Goal: Task Accomplishment & Management: Complete application form

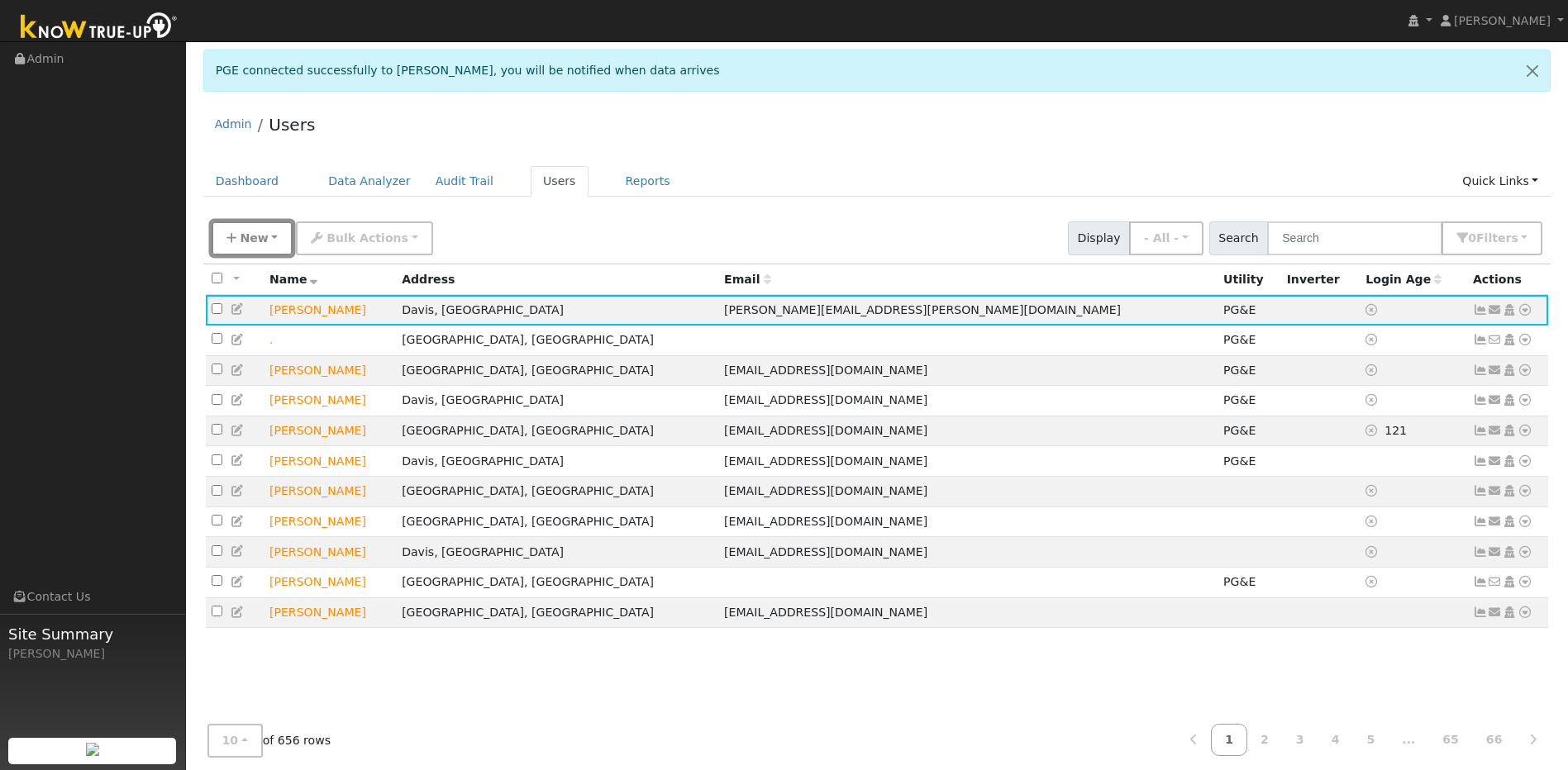
click at [273, 242] on button "New" at bounding box center [252, 238] width 82 height 34
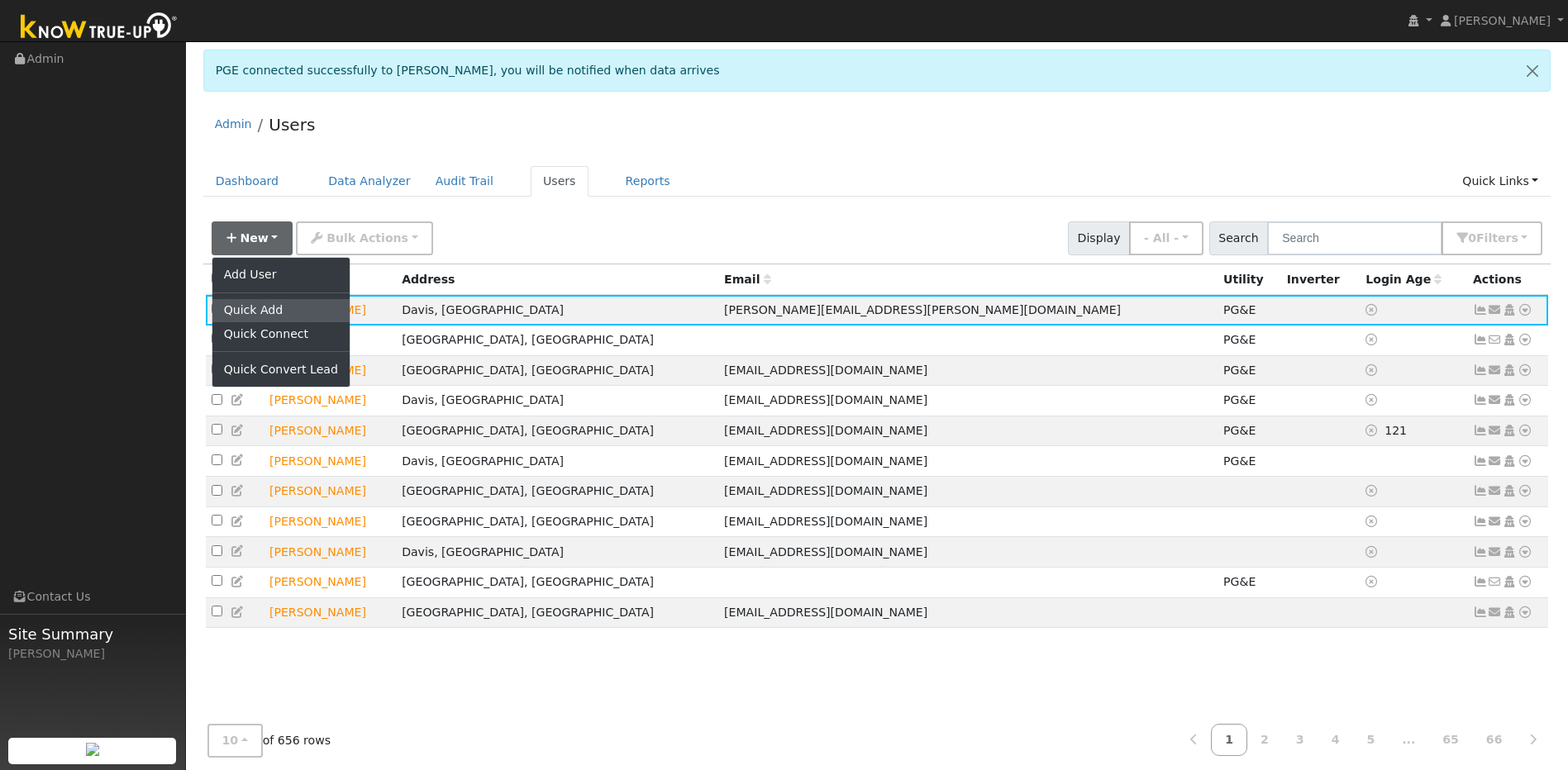
click at [298, 319] on link "Quick Add" at bounding box center [280, 310] width 137 height 23
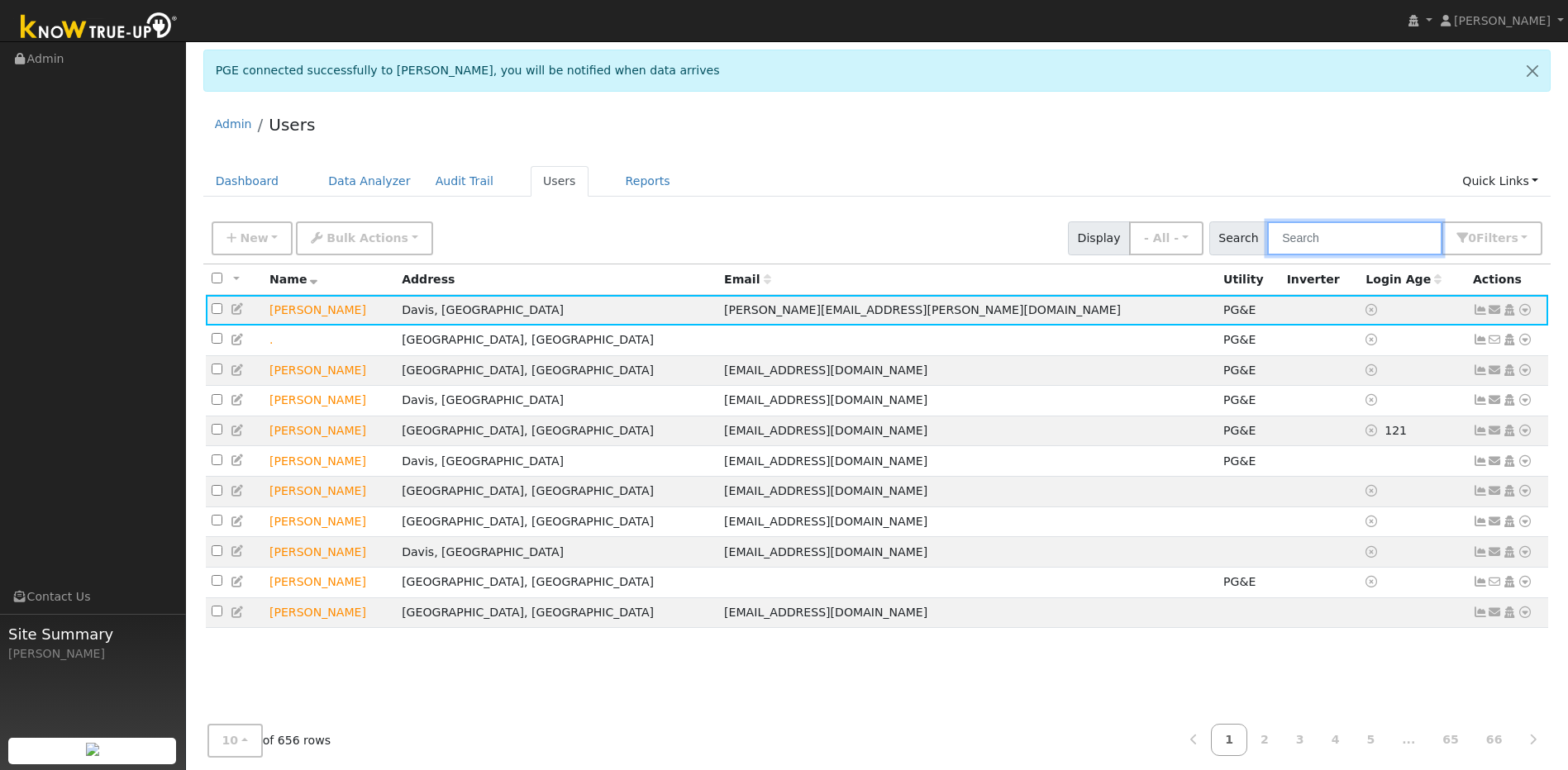
click at [823, 244] on input "text" at bounding box center [1355, 238] width 176 height 34
click at [823, 242] on input "text" at bounding box center [1355, 238] width 176 height 34
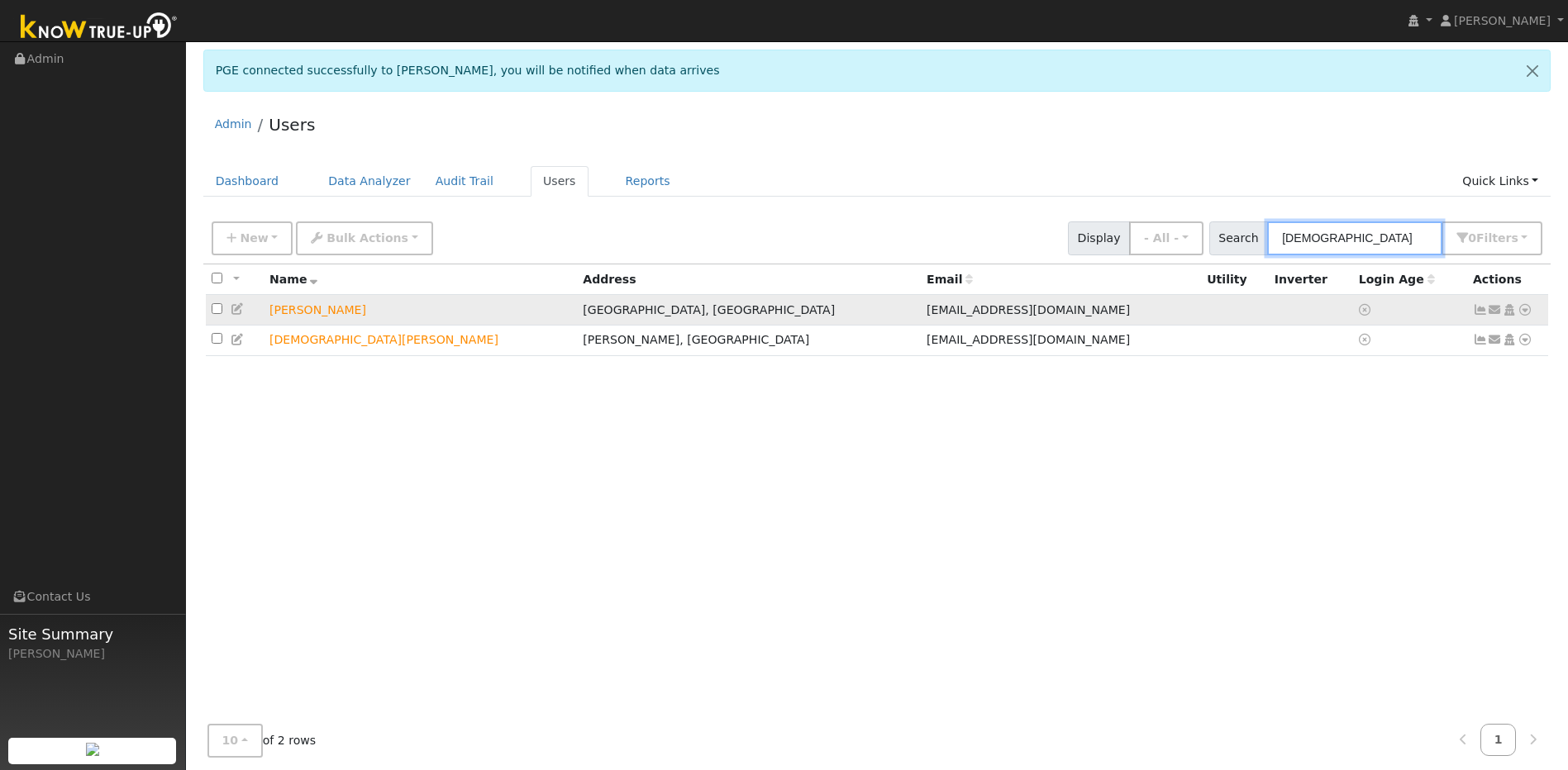
type input "jesus"
click at [823, 314] on icon at bounding box center [1525, 310] width 14 height 12
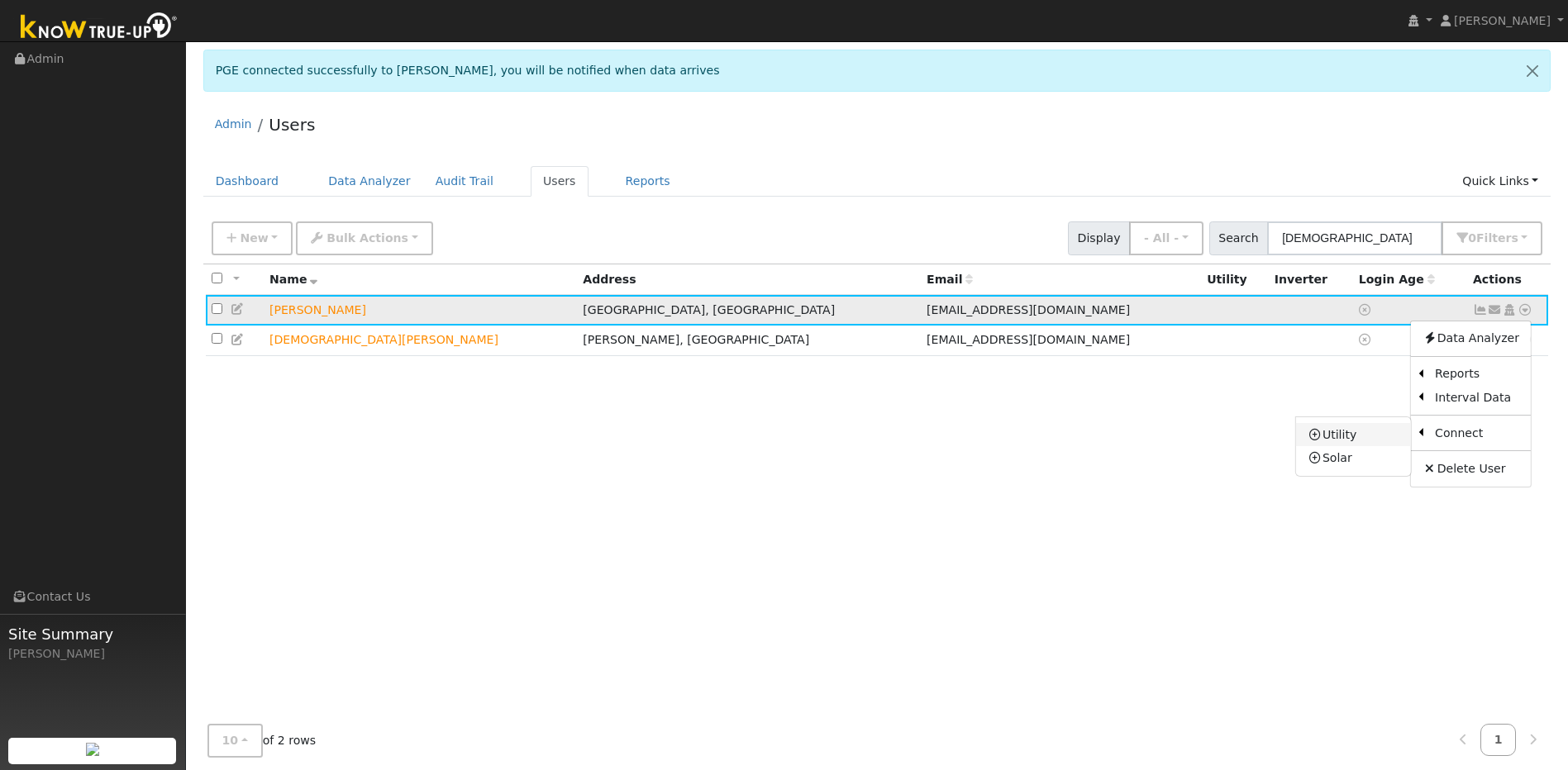
click at [823, 440] on link "Utility" at bounding box center [1353, 434] width 115 height 23
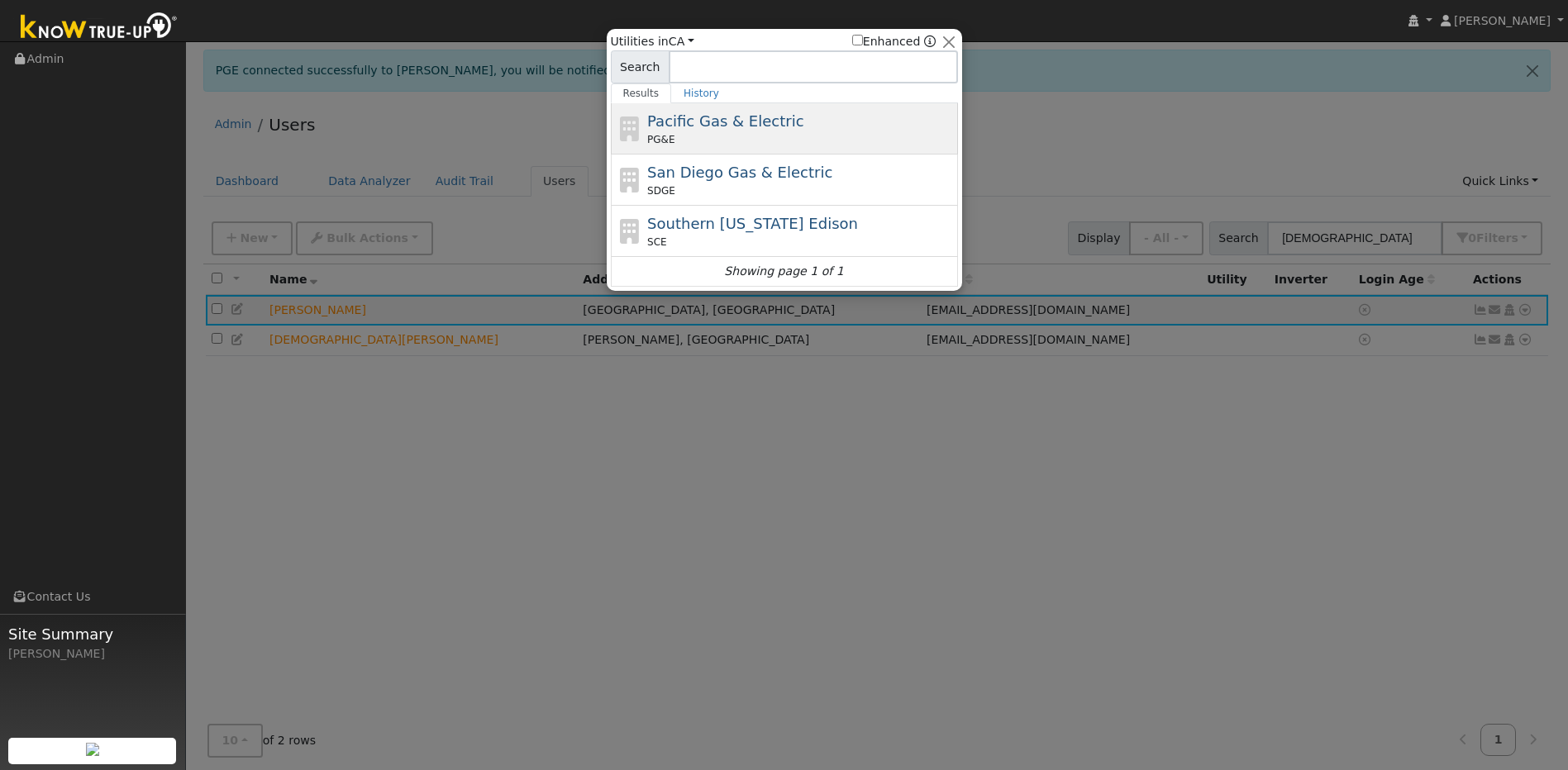
click at [715, 133] on div "PG&E" at bounding box center [800, 139] width 307 height 14
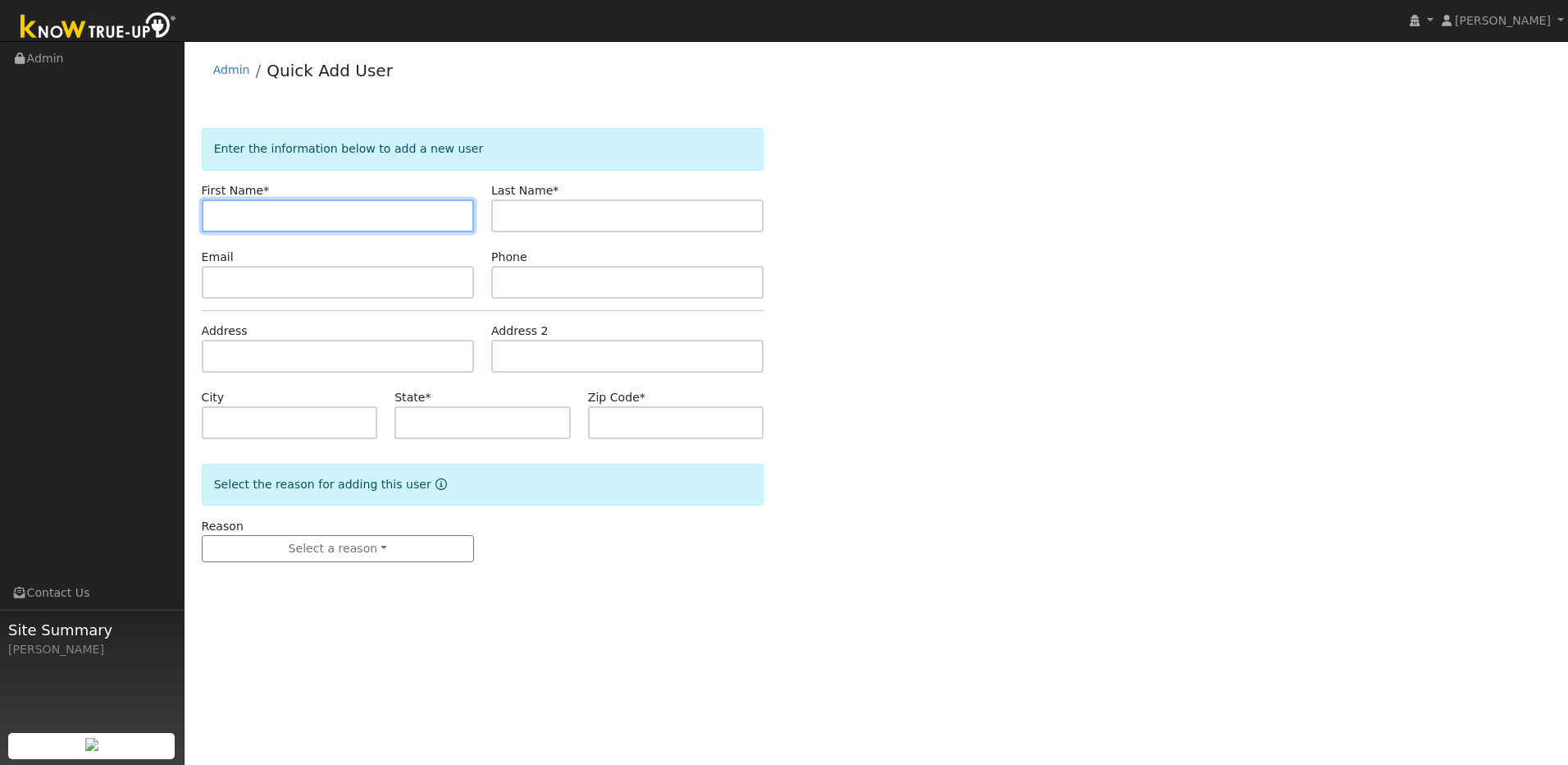
paste input "[DEMOGRAPHIC_DATA]"
type input "[DEMOGRAPHIC_DATA]"
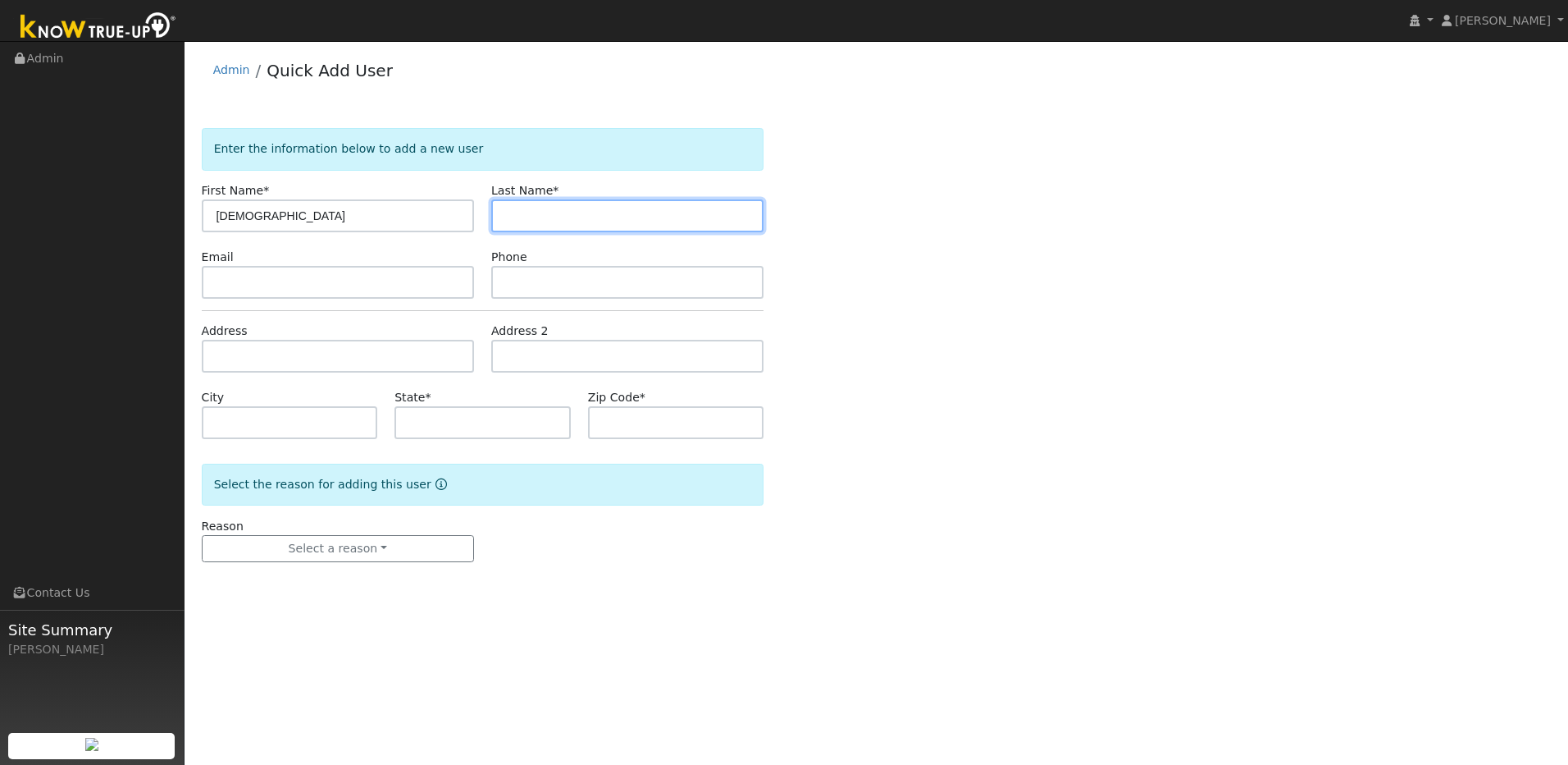
drag, startPoint x: 532, startPoint y: 224, endPoint x: 476, endPoint y: 223, distance: 56.0
click at [532, 224] on input "text" at bounding box center [628, 216] width 272 height 33
paste input "Serrato"
type input "Serrato"
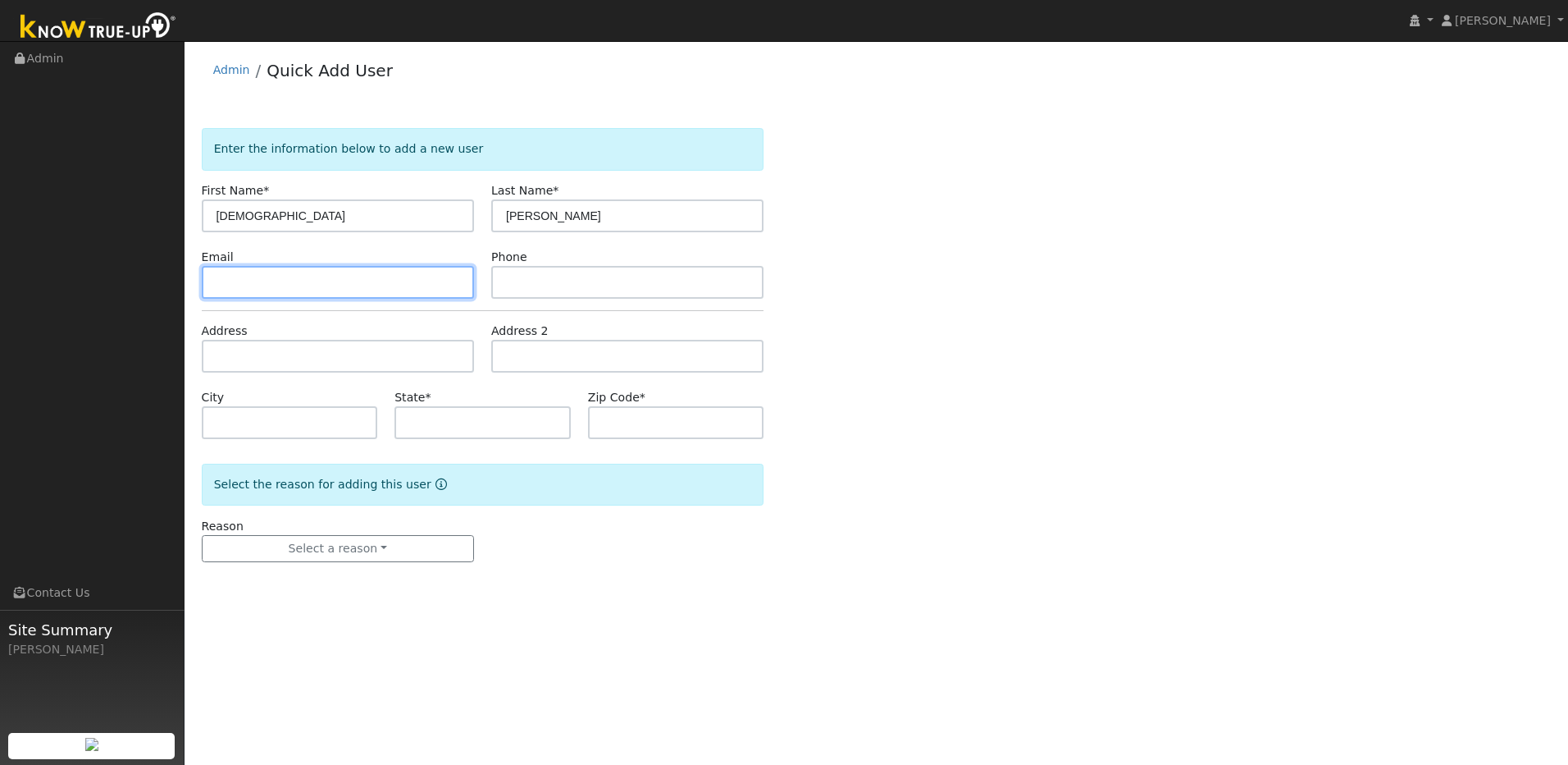
drag, startPoint x: 290, startPoint y: 276, endPoint x: 279, endPoint y: 275, distance: 11.0
click at [289, 276] on input "text" at bounding box center [338, 282] width 272 height 33
paste input "[EMAIL_ADDRESS][DOMAIN_NAME]"
type input "[EMAIL_ADDRESS][DOMAIN_NAME]"
drag, startPoint x: 1263, startPoint y: 500, endPoint x: 1236, endPoint y: 485, distance: 30.9
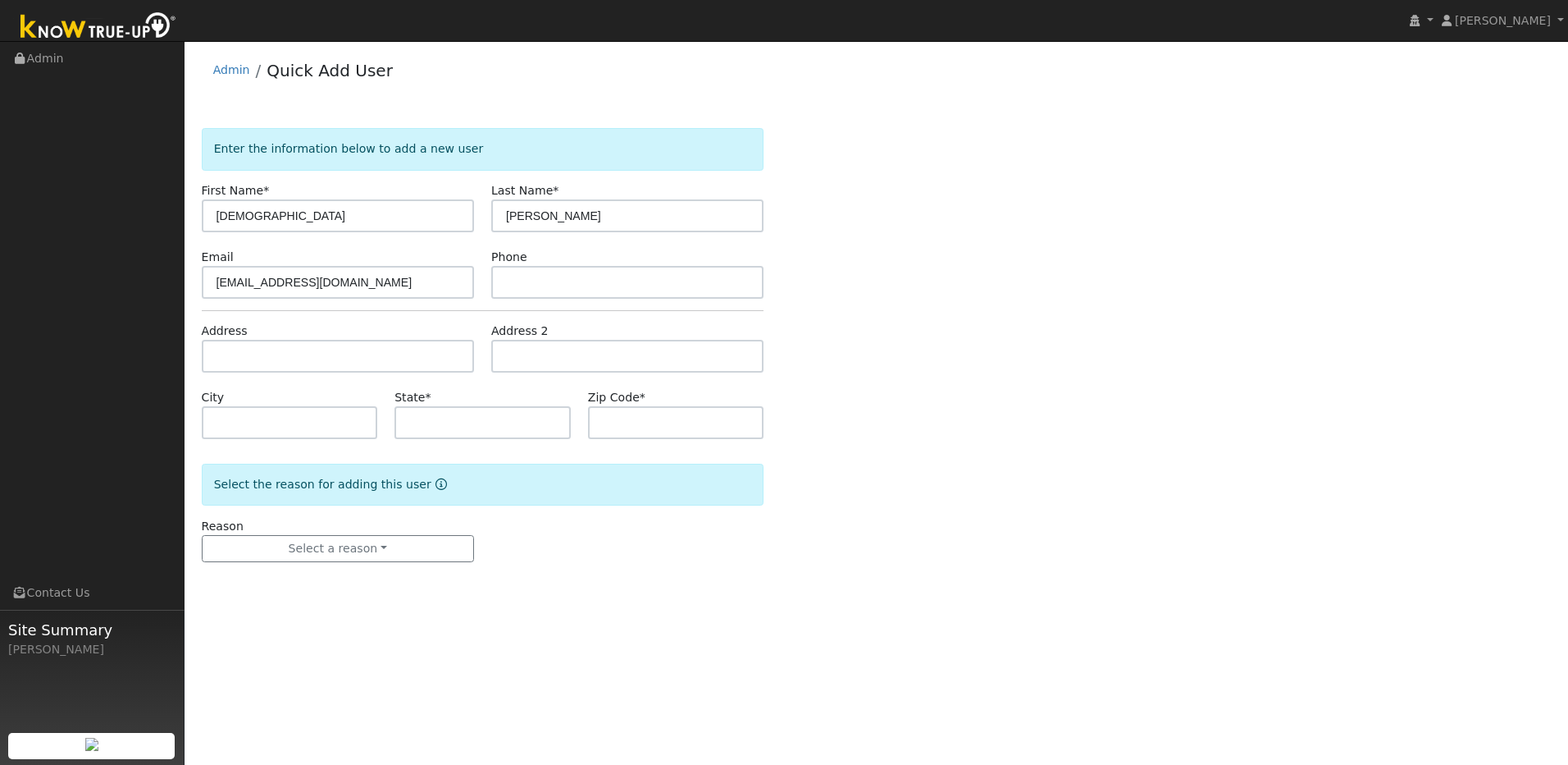
click at [1263, 500] on div "Enter the information below to add a new user First Name * Jesus Last Name * Se…" at bounding box center [877, 361] width 1350 height 467
paste input "530-312-8932"
type input "530-312-8932"
click at [420, 356] on input "text" at bounding box center [338, 356] width 272 height 33
paste input "1731 Jones St."
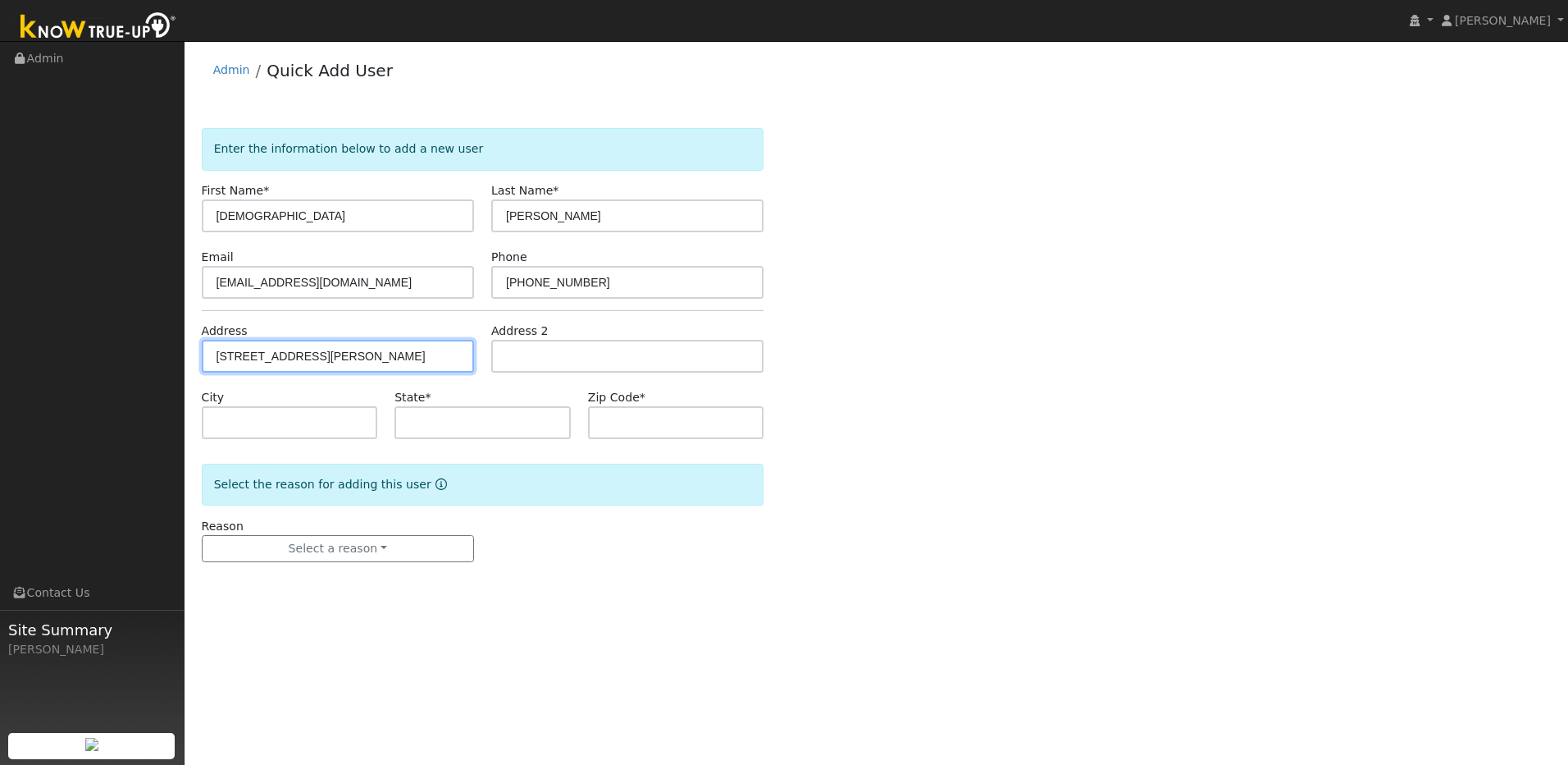
type input "[STREET_ADDRESS][PERSON_NAME]"
type input "Woodland"
type input "CA"
type input "95776"
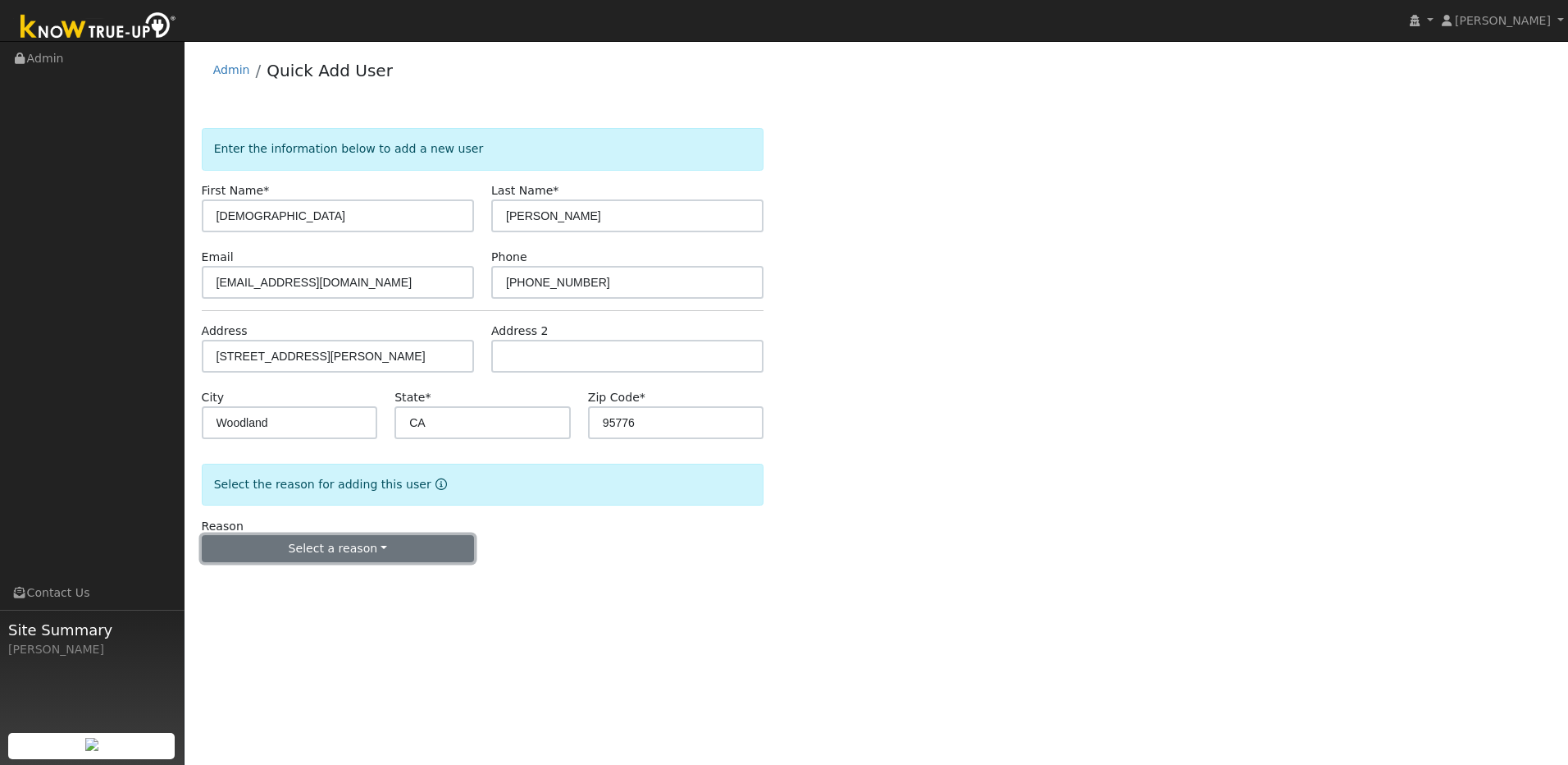
click at [384, 552] on button "Select a reason" at bounding box center [338, 548] width 272 height 28
click at [299, 583] on link "New lead" at bounding box center [293, 582] width 181 height 23
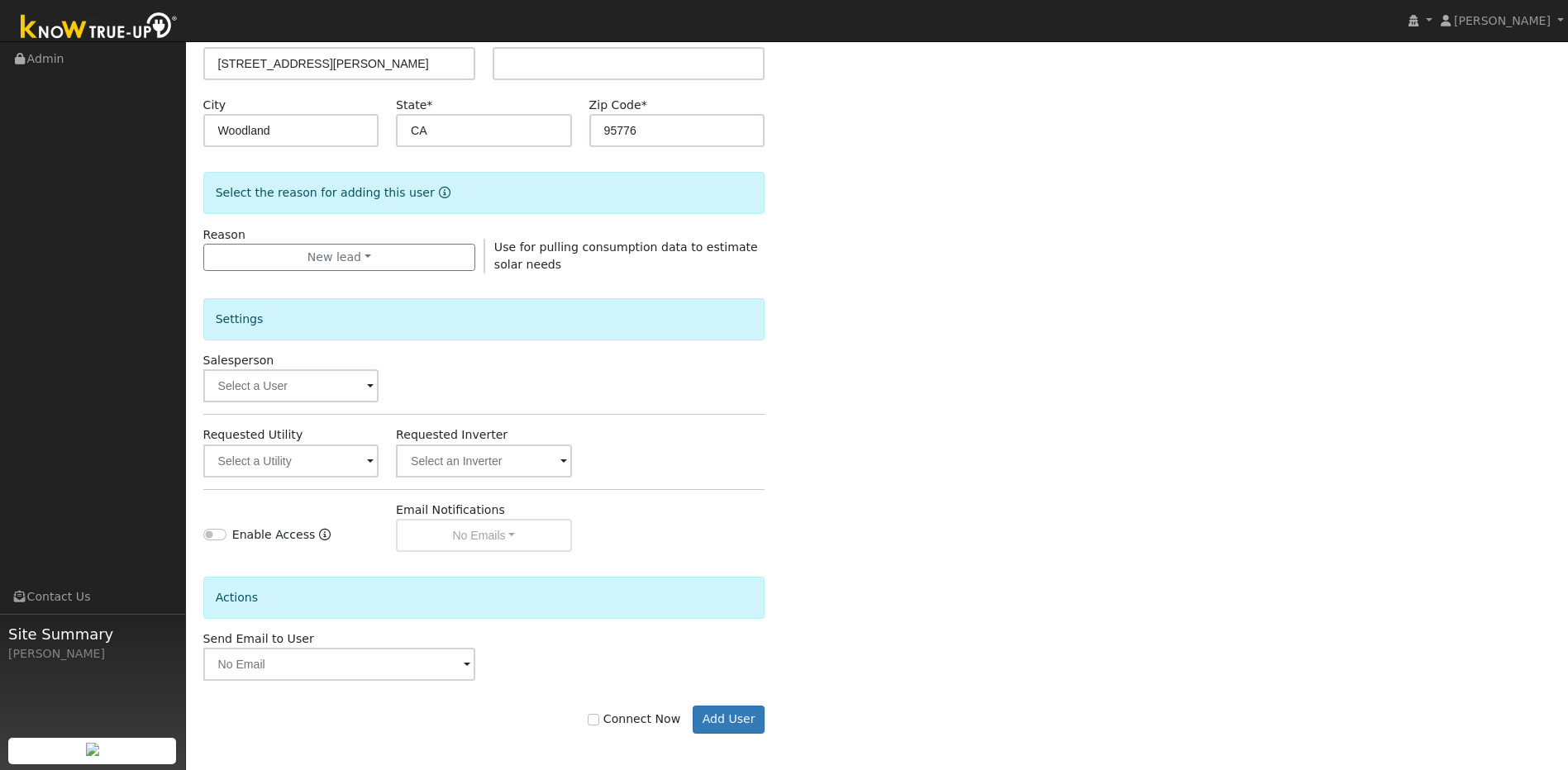
scroll to position [300, 0]
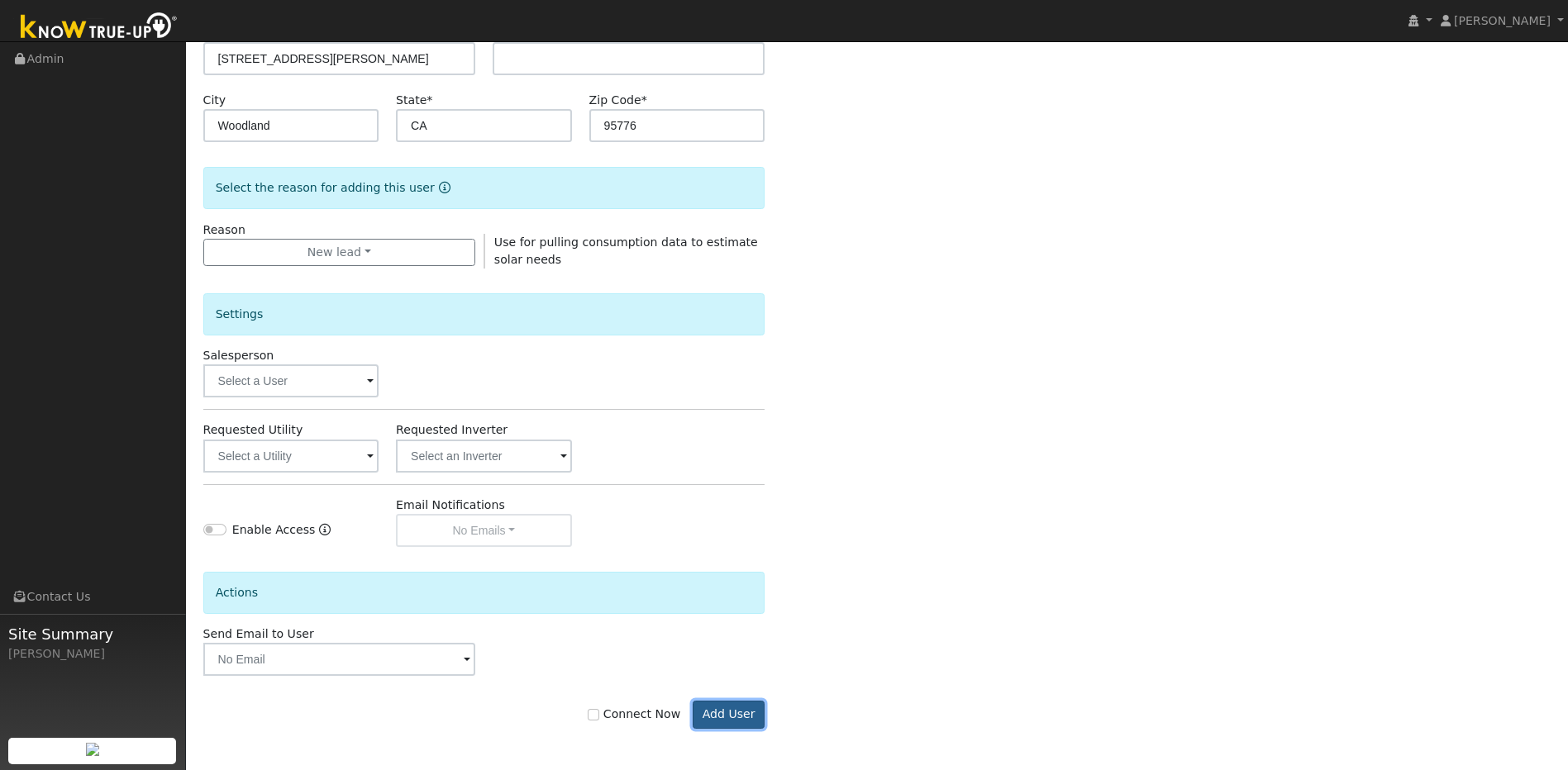
click at [736, 722] on button "Add User" at bounding box center [729, 714] width 72 height 28
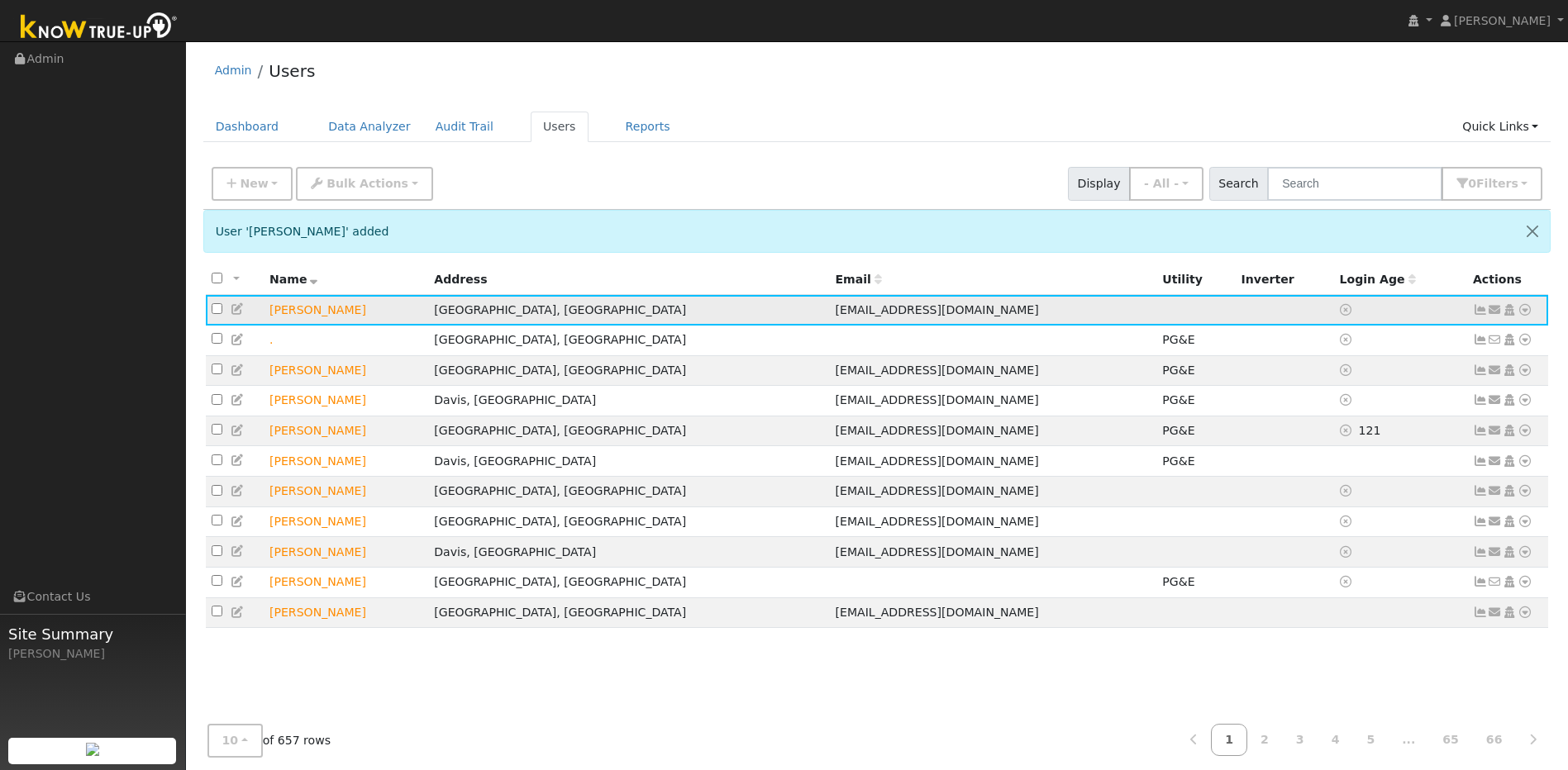
click at [234, 315] on icon at bounding box center [238, 309] width 14 height 12
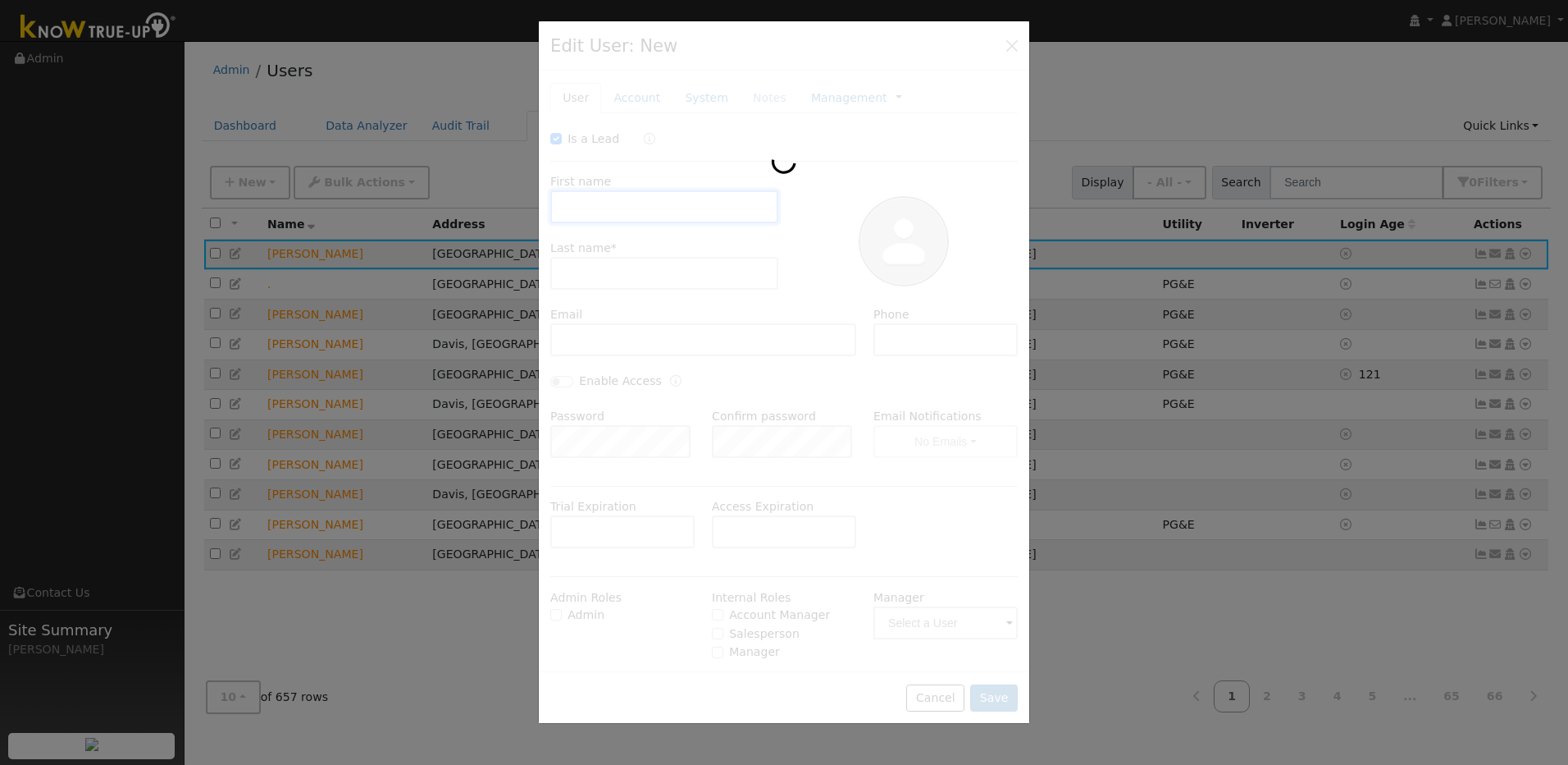
checkbox input "true"
type input "[DEMOGRAPHIC_DATA]"
type input "[PERSON_NAME]"
type input "[EMAIL_ADDRESS][DOMAIN_NAME]"
type input "530-312-8932"
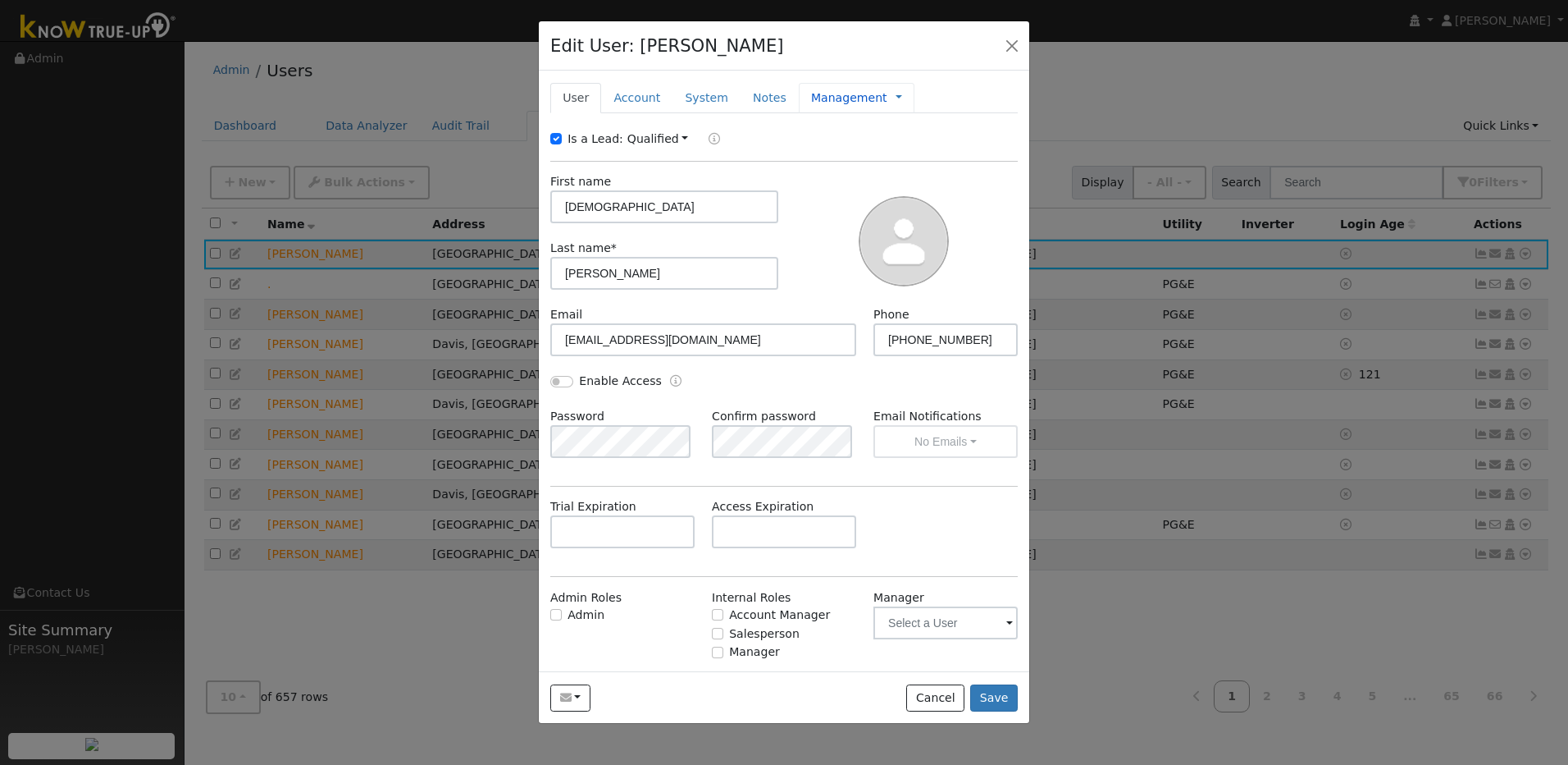
click at [832, 100] on link "Management" at bounding box center [849, 98] width 76 height 17
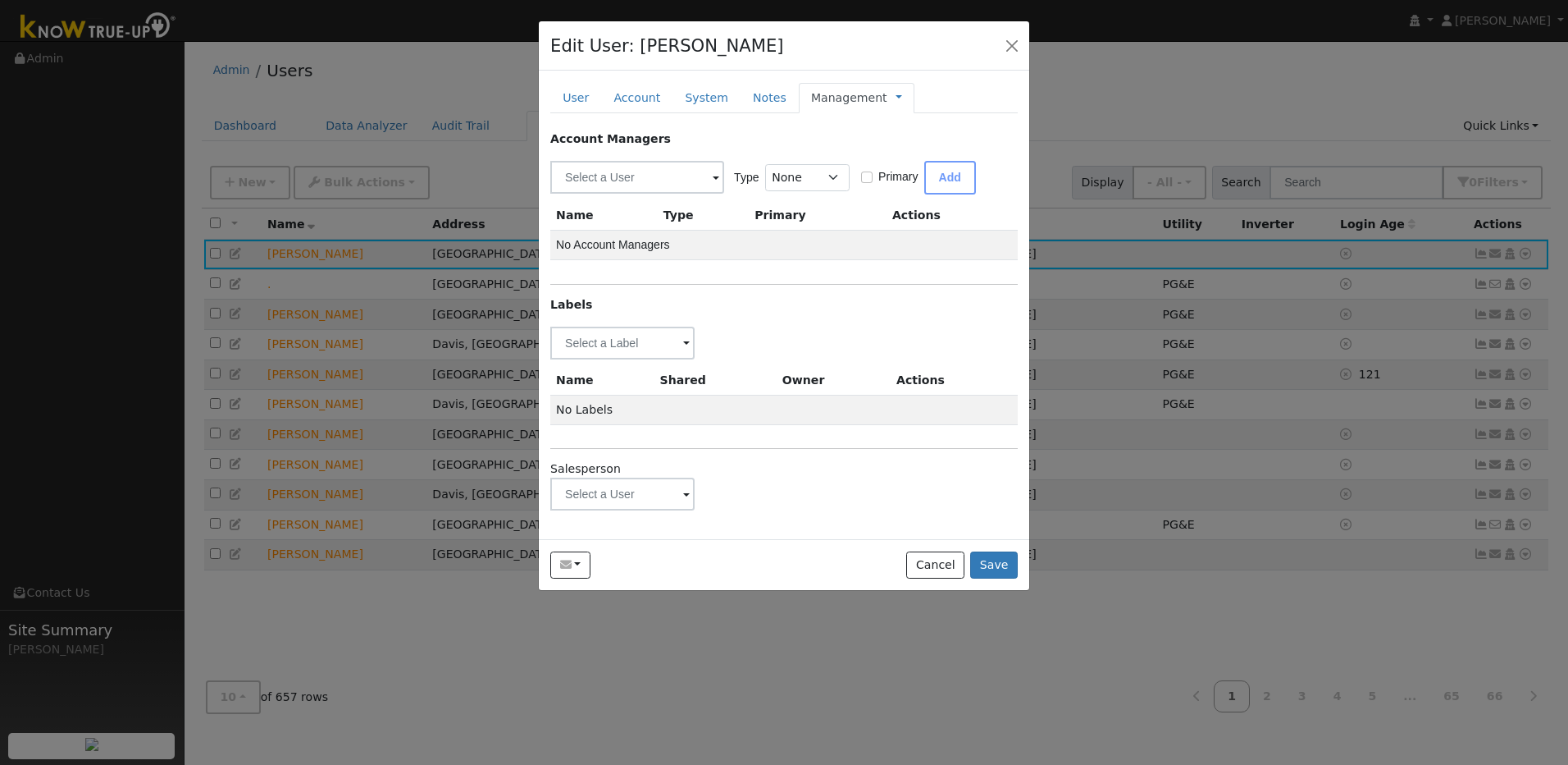
click at [684, 354] on span at bounding box center [687, 344] width 7 height 19
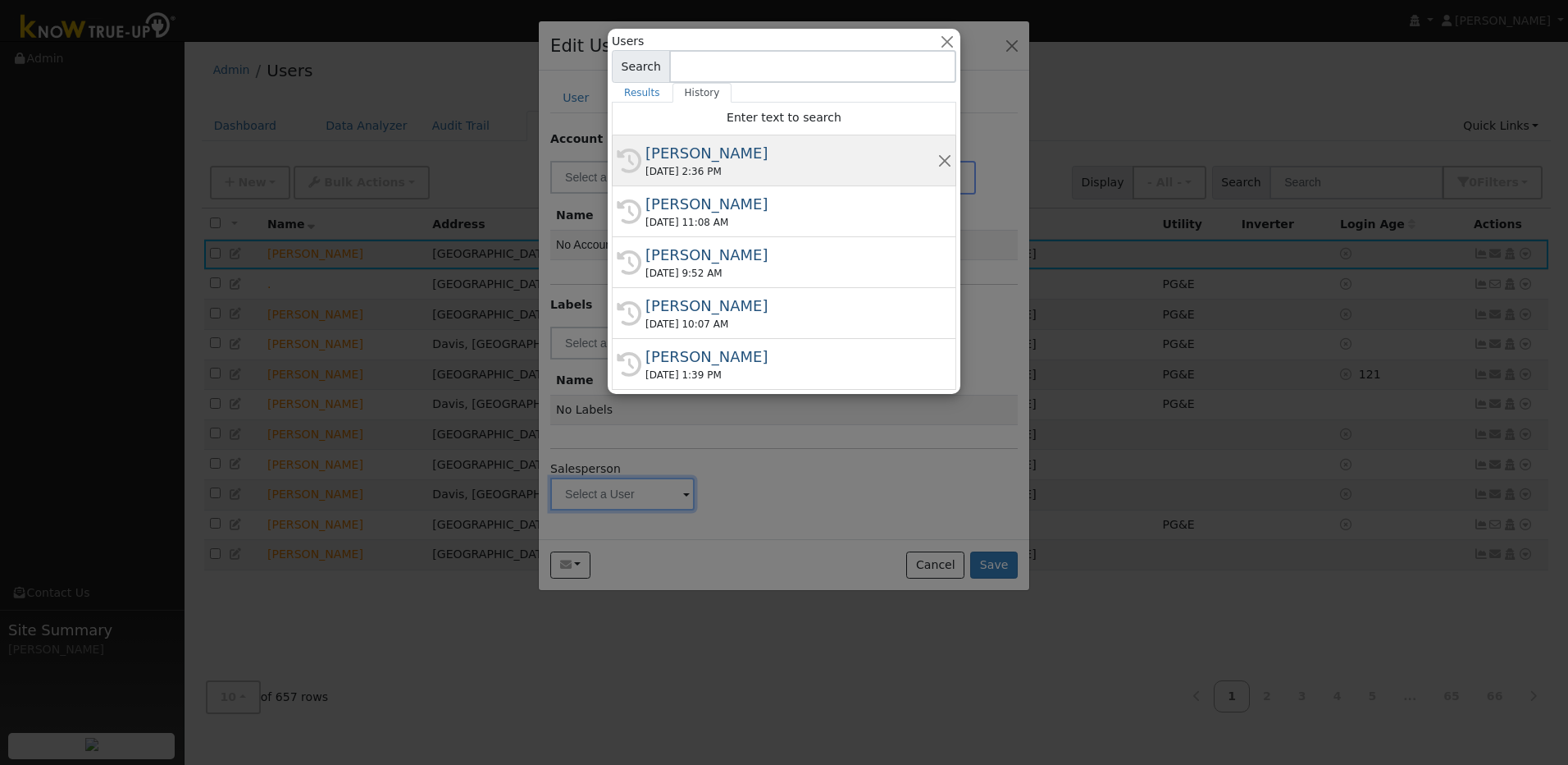
click at [756, 172] on div "08/15/2025 2:36 PM" at bounding box center [791, 171] width 292 height 14
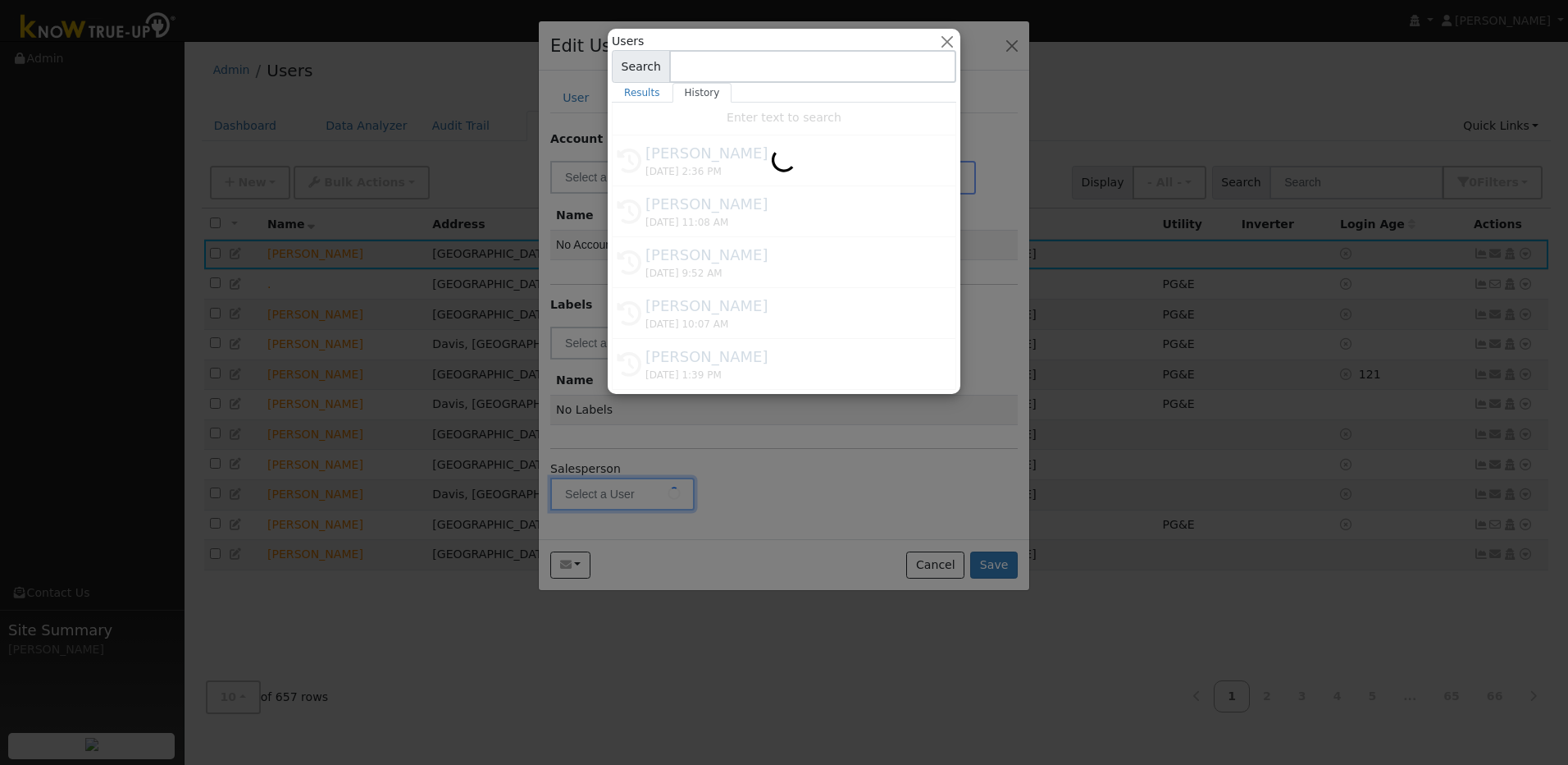
type input "Munro Boyd"
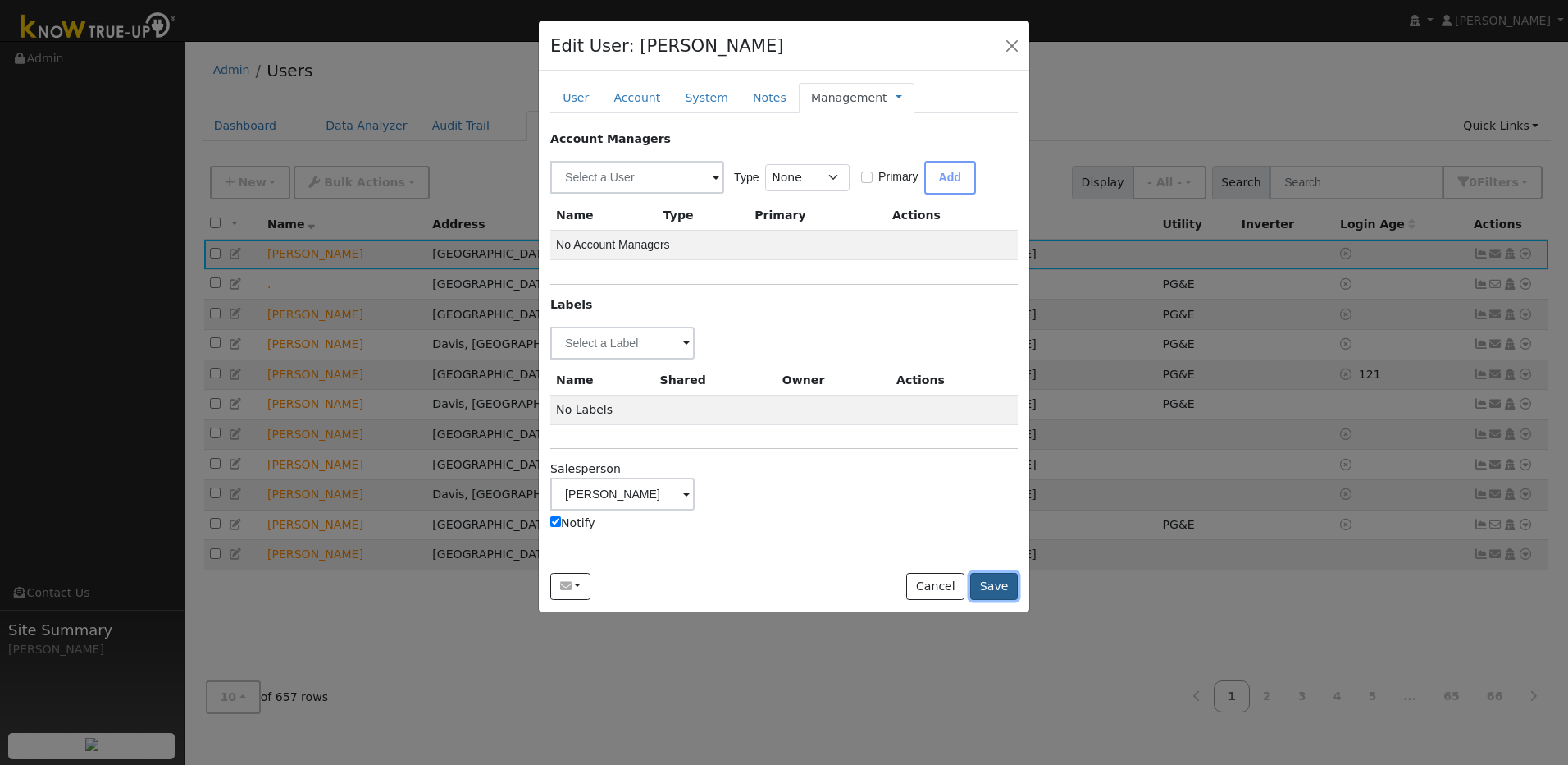
click at [1006, 581] on button "Save" at bounding box center [994, 586] width 47 height 28
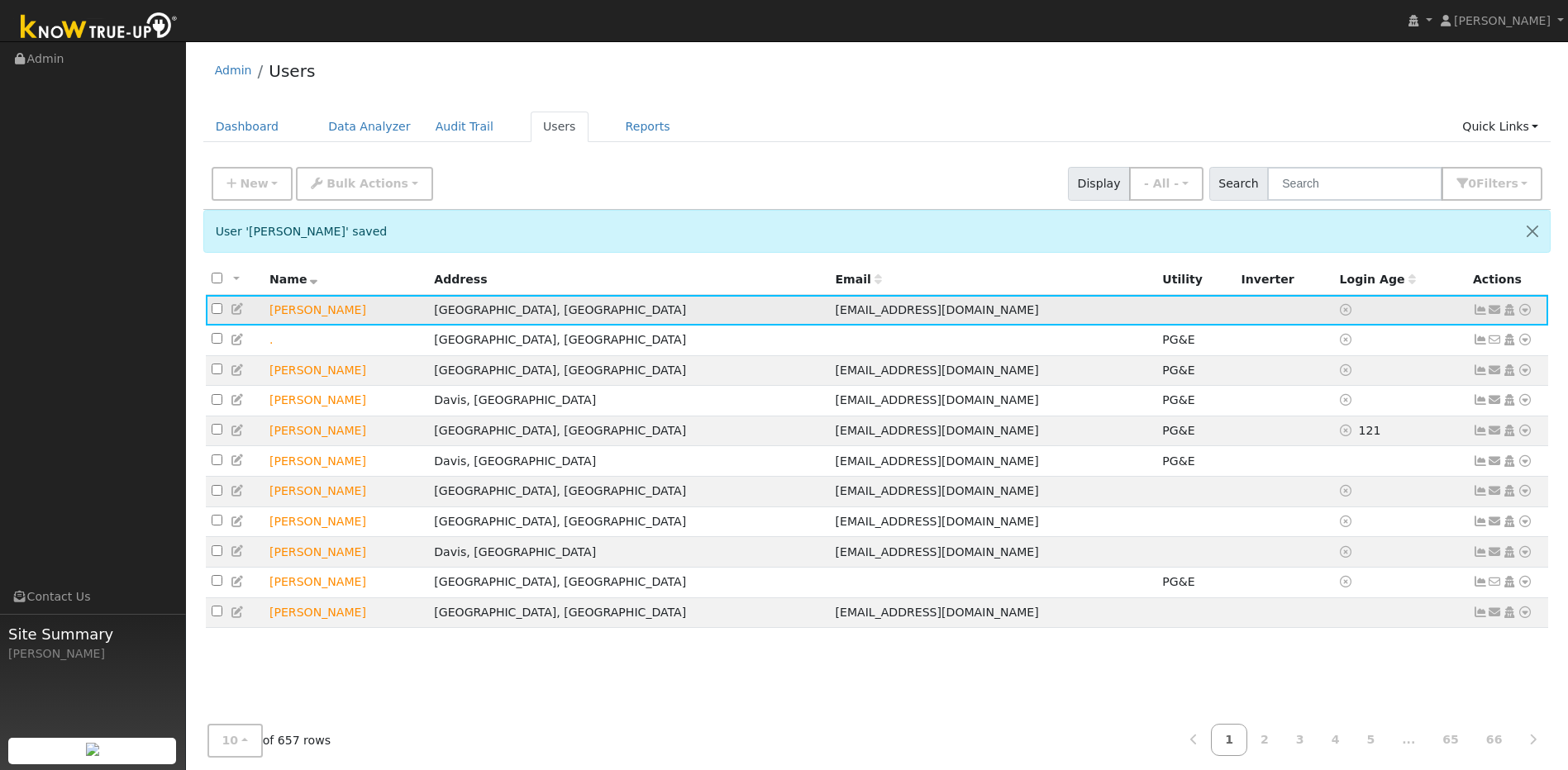
click at [1521, 316] on icon at bounding box center [1525, 310] width 14 height 12
click at [1492, 434] on link "Connect" at bounding box center [1477, 433] width 107 height 23
click at [1525, 316] on icon at bounding box center [1525, 310] width 14 height 12
click at [1359, 438] on link "Utility" at bounding box center [1353, 434] width 115 height 23
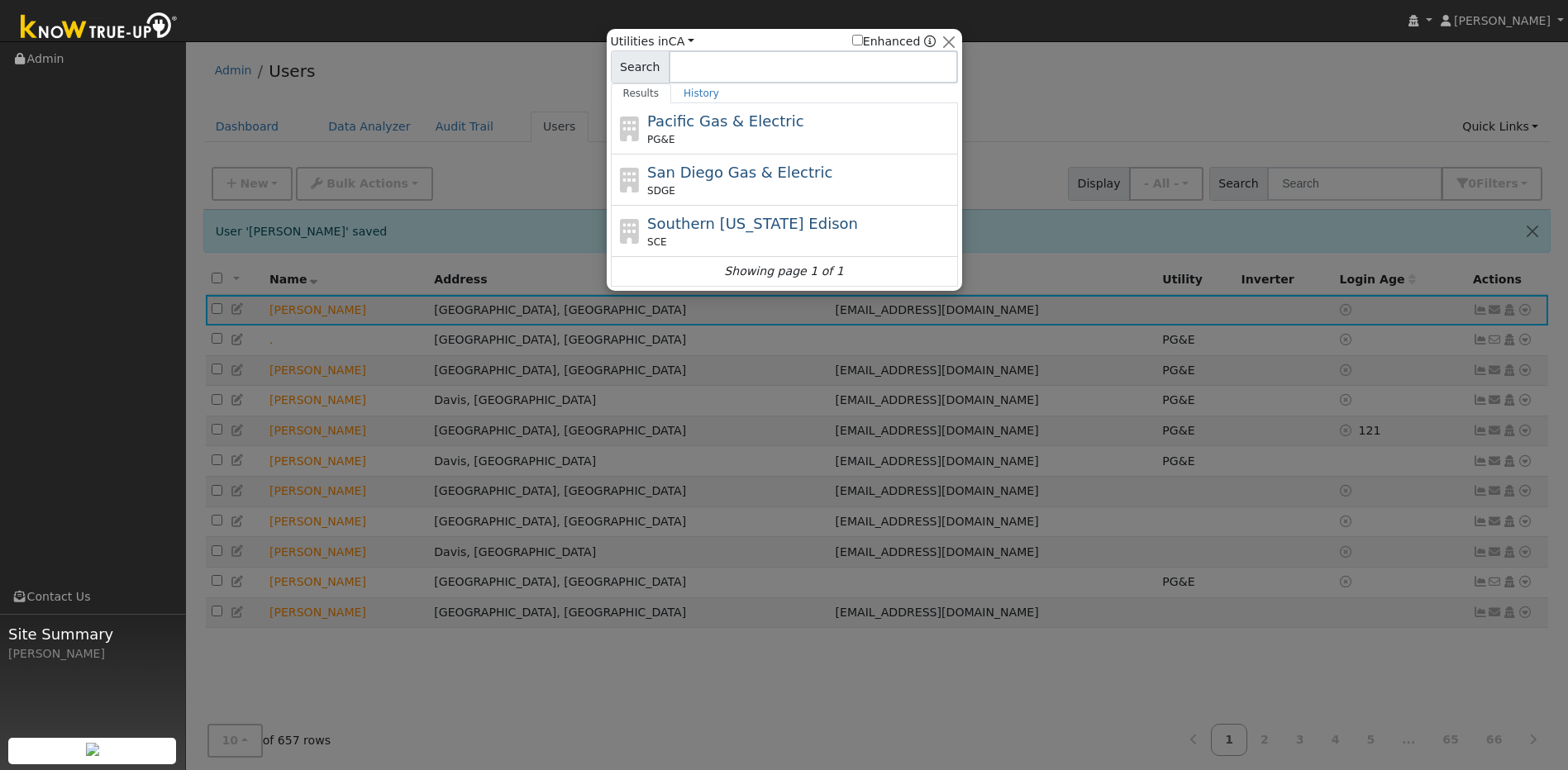
click at [743, 133] on div "Pacific Gas & Electric PG&E" at bounding box center [800, 129] width 307 height 37
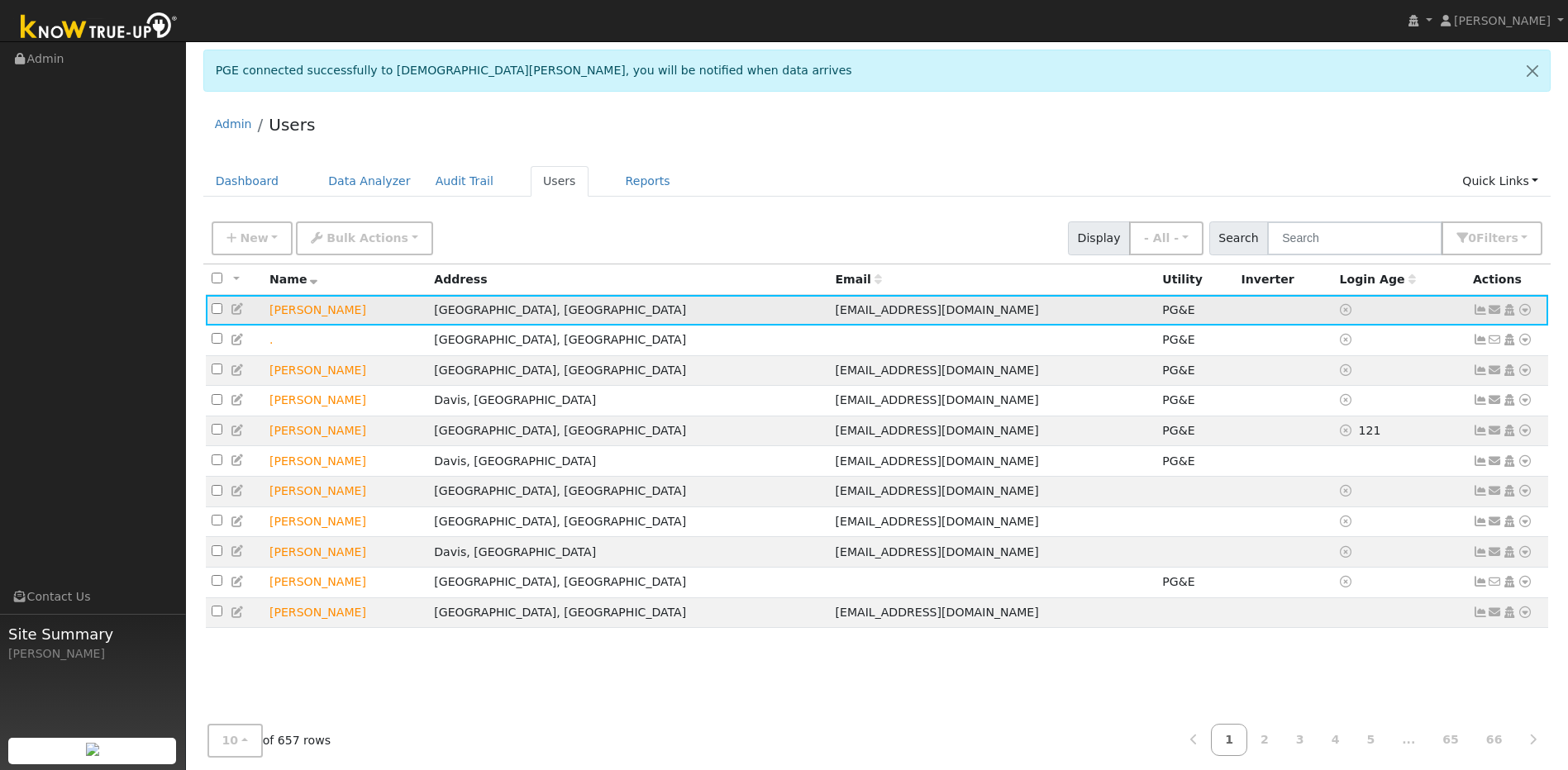
click at [1480, 309] on icon at bounding box center [1479, 310] width 14 height 12
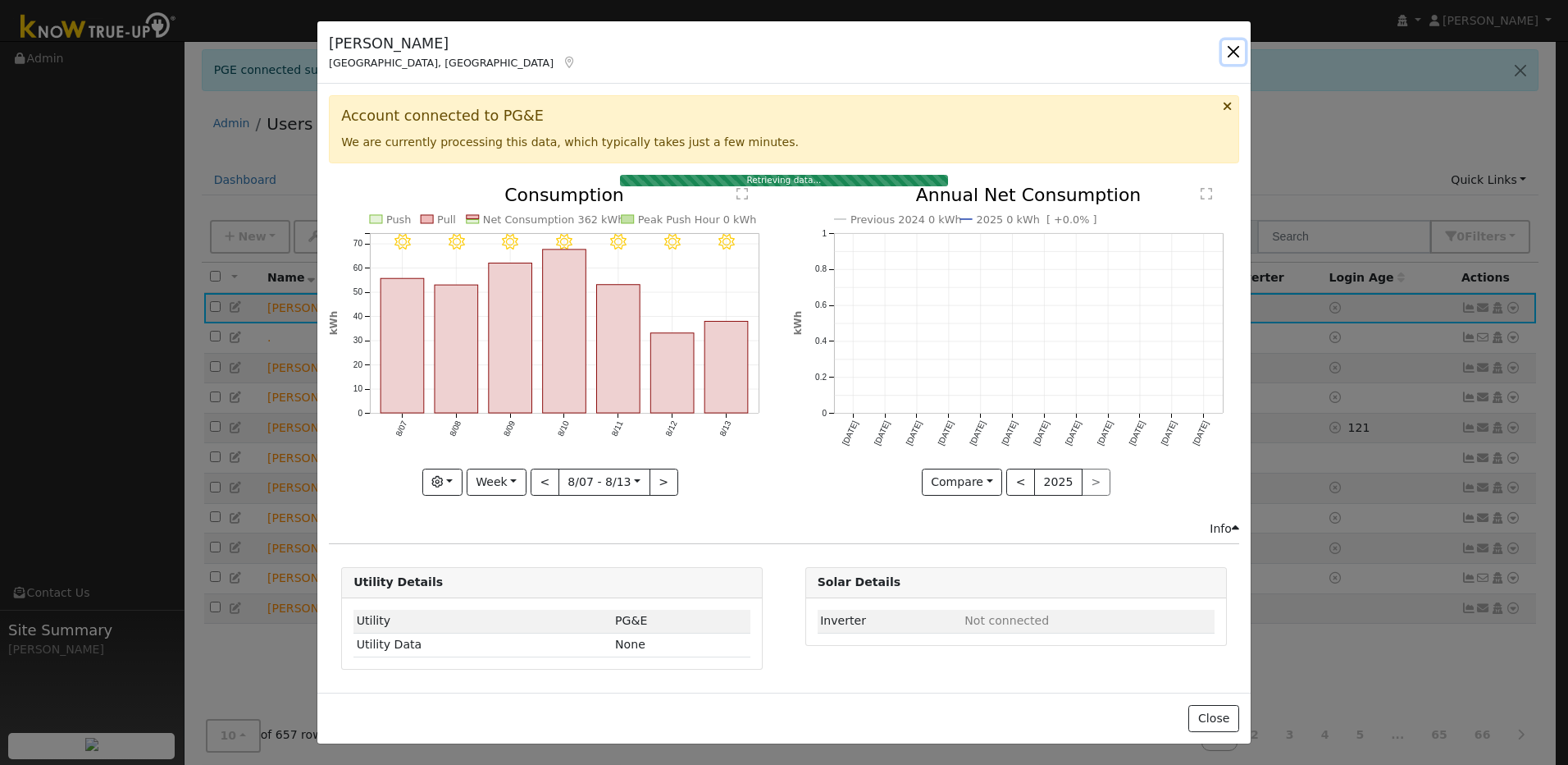
click at [1230, 55] on button "button" at bounding box center [1233, 52] width 23 height 23
